Goal: Task Accomplishment & Management: Complete application form

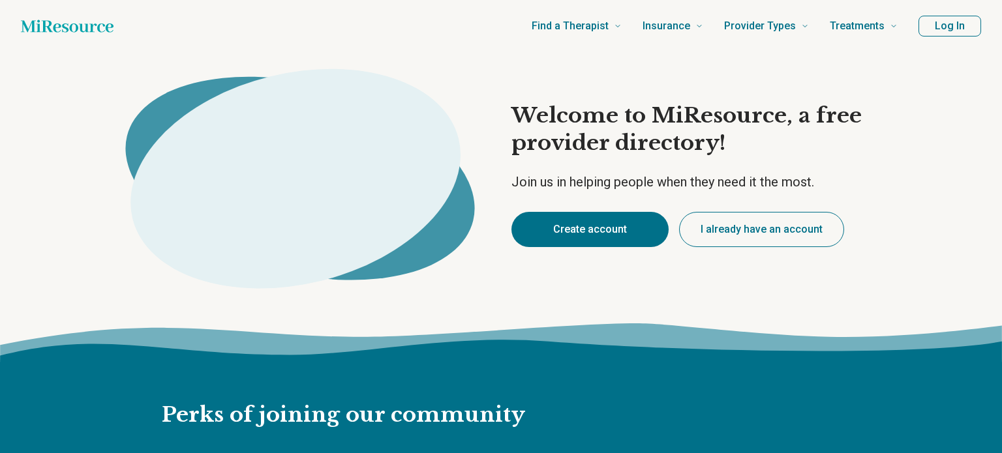
type textarea "*"
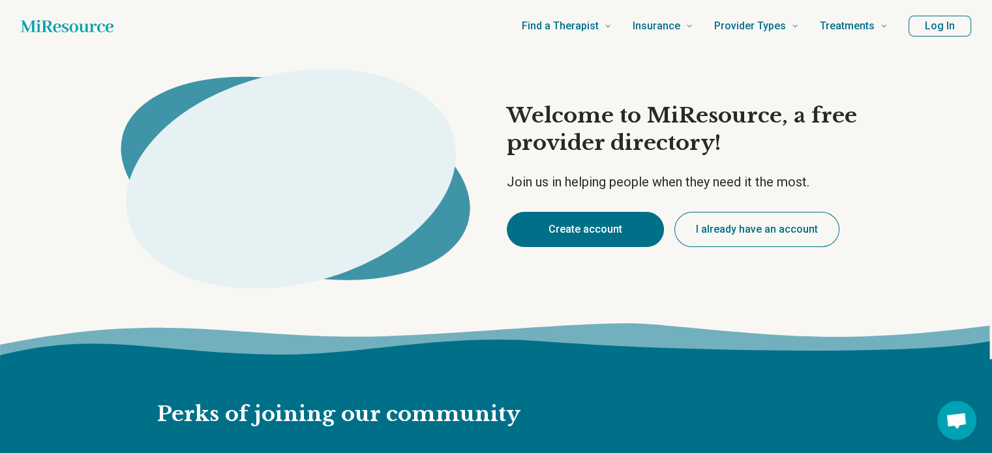
click at [758, 227] on button "I already have an account" at bounding box center [757, 229] width 165 height 35
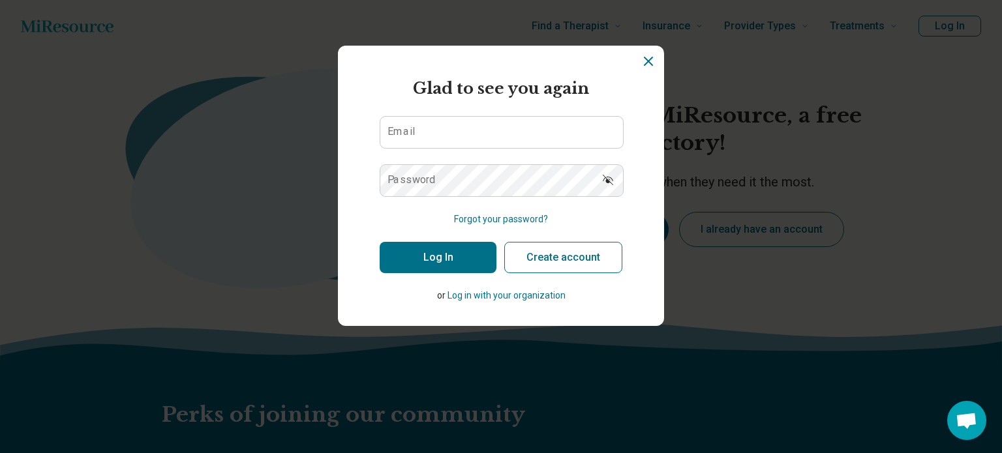
click at [645, 61] on icon "Dismiss" at bounding box center [649, 62] width 16 height 16
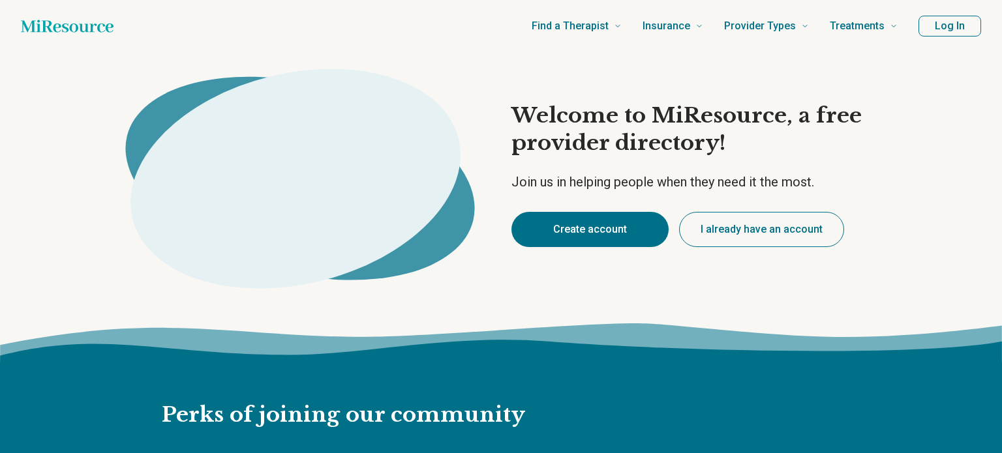
type textarea "*"
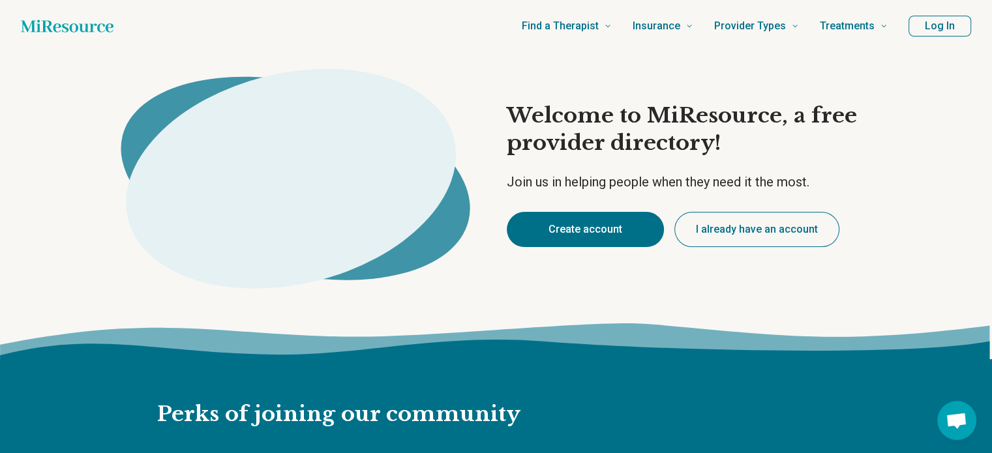
click at [770, 230] on button "I already have an account" at bounding box center [757, 229] width 165 height 35
click at [588, 226] on button "Create account" at bounding box center [585, 229] width 157 height 35
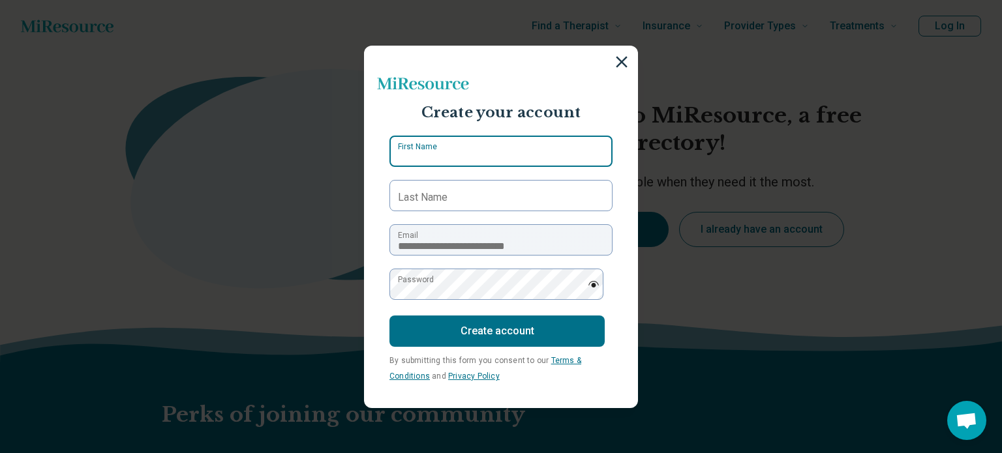
click at [465, 155] on input "First Name" at bounding box center [501, 151] width 223 height 31
type input "*****"
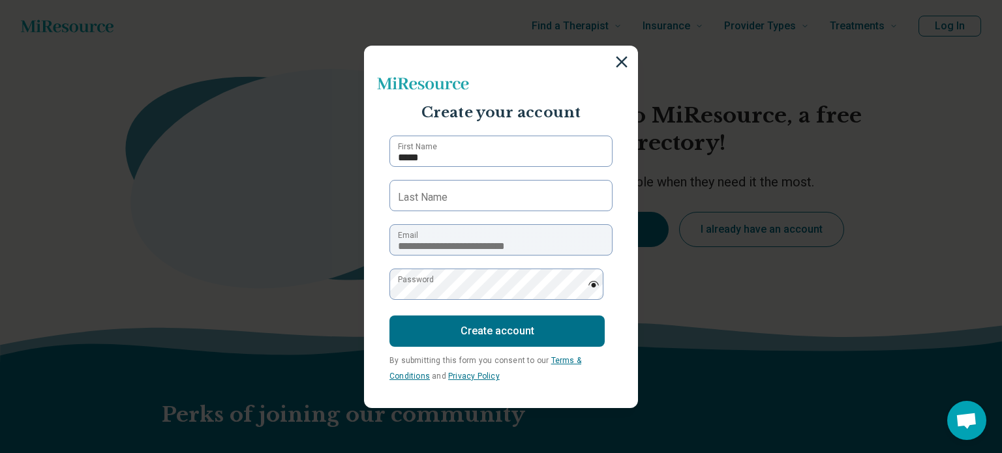
click at [438, 194] on label "Last Name" at bounding box center [423, 198] width 50 height 16
click at [438, 194] on input "Last Name" at bounding box center [501, 195] width 223 height 31
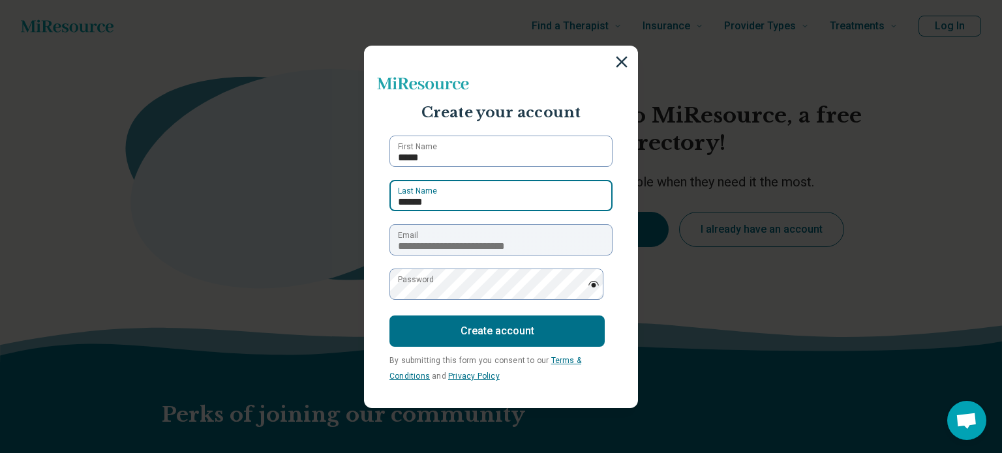
type input "******"
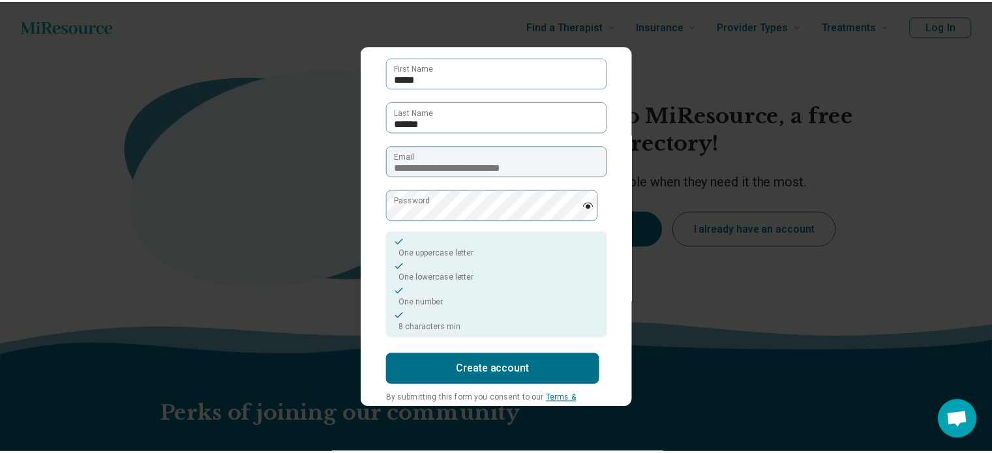
scroll to position [79, 0]
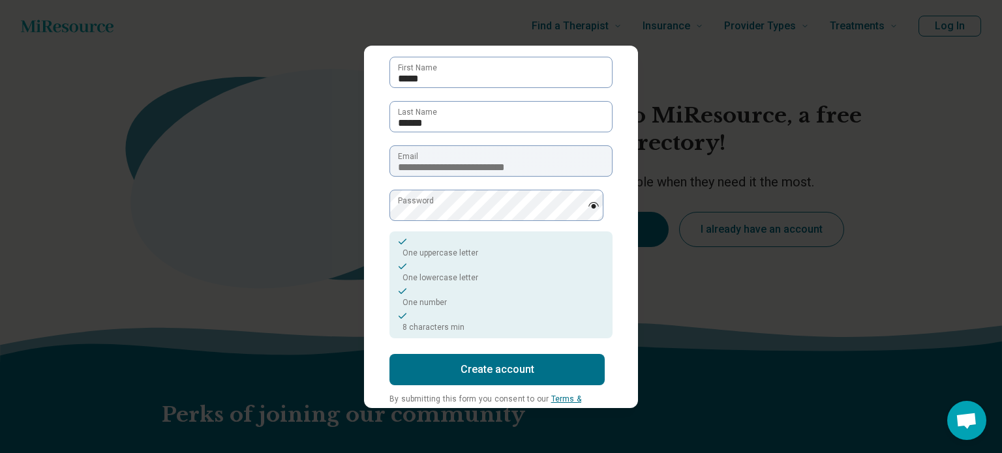
click at [468, 373] on button "Create account" at bounding box center [497, 369] width 215 height 31
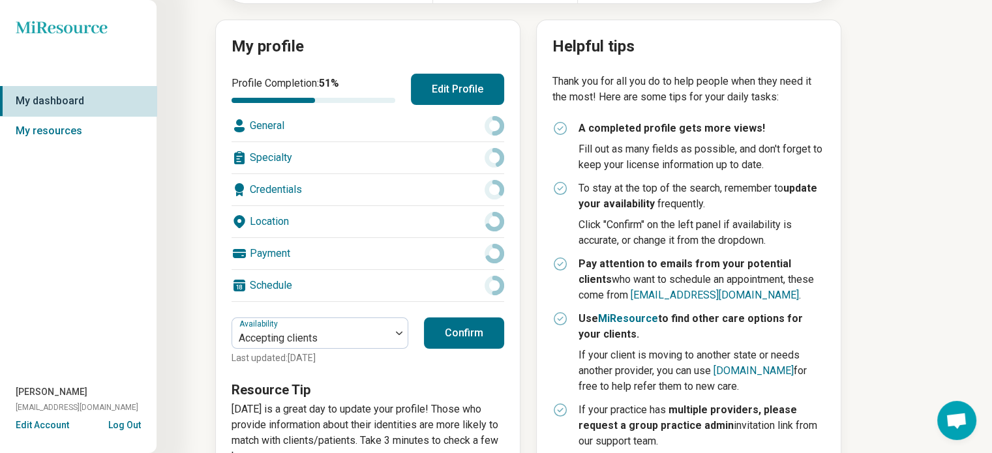
scroll to position [144, 0]
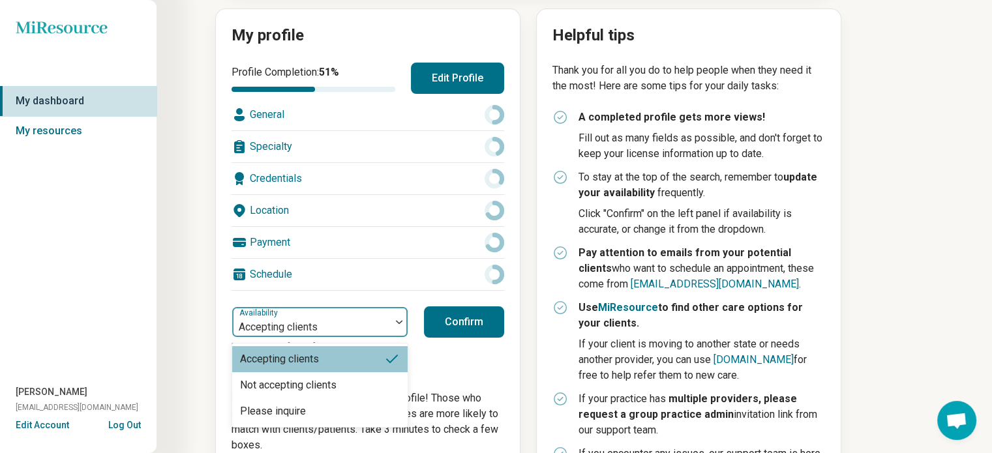
click at [402, 320] on img at bounding box center [399, 322] width 7 height 4
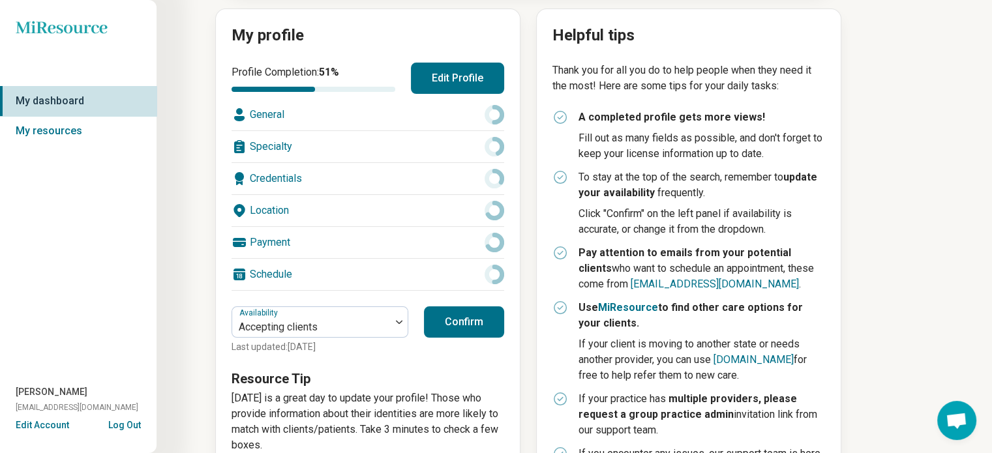
click at [87, 171] on div "Miresource logo My dashboard My resources Nancy Nelson nancyn@hallmentalhealth.…" at bounding box center [78, 226] width 157 height 453
